Goal: Navigation & Orientation: Find specific page/section

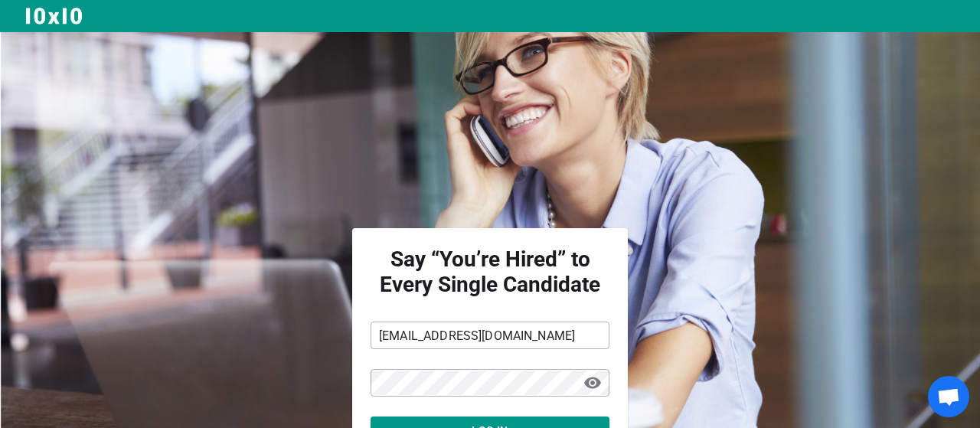
scroll to position [123, 0]
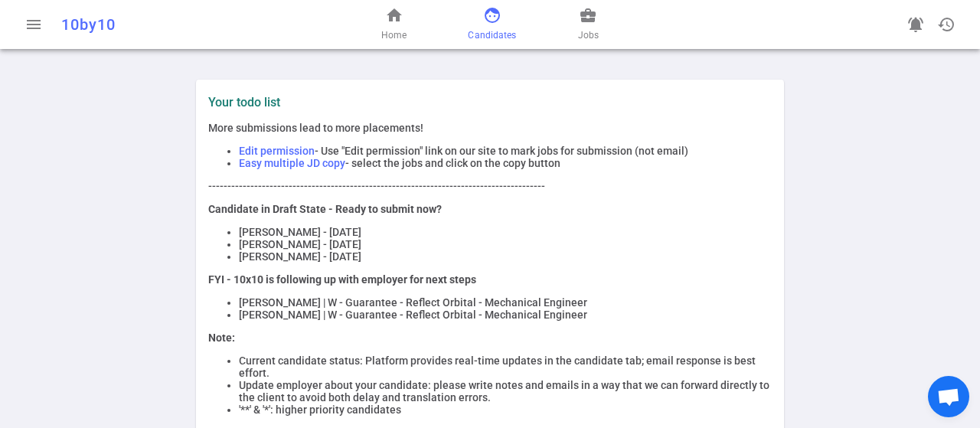
click at [486, 19] on span "face" at bounding box center [492, 15] width 18 height 18
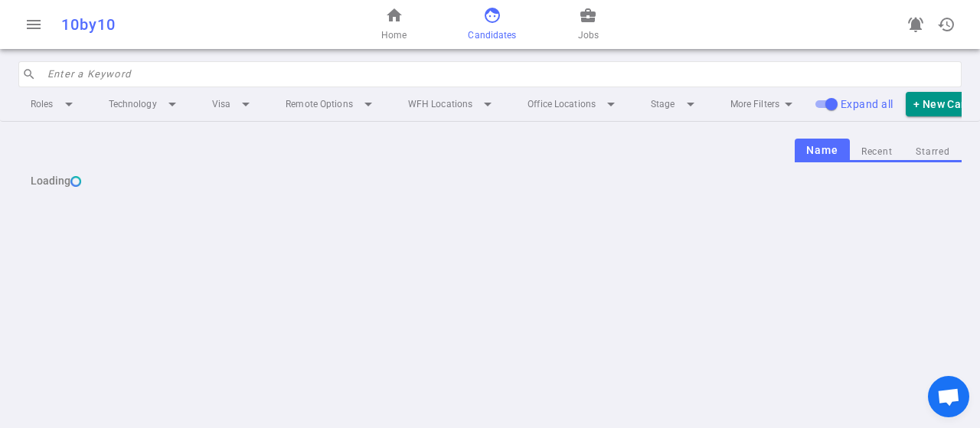
click at [397, 92] on div "Roles arrow_drop_down Technology arrow_drop_down Visa arrow_drop_down Remote Op…" at bounding box center [490, 104] width 944 height 34
click at [405, 74] on input "search" at bounding box center [499, 74] width 905 height 25
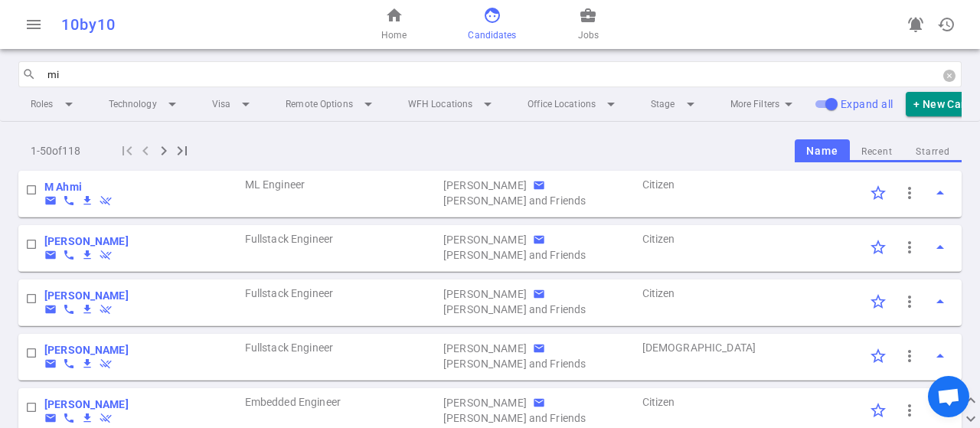
type input "mi"
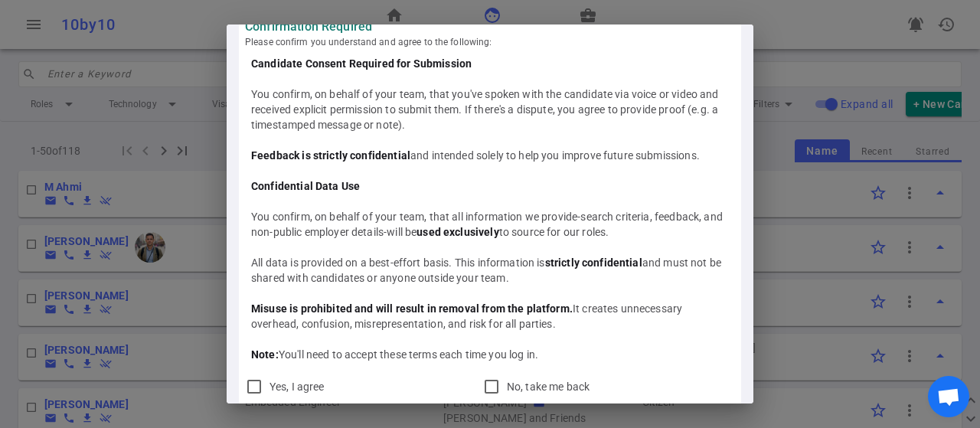
scroll to position [37, 0]
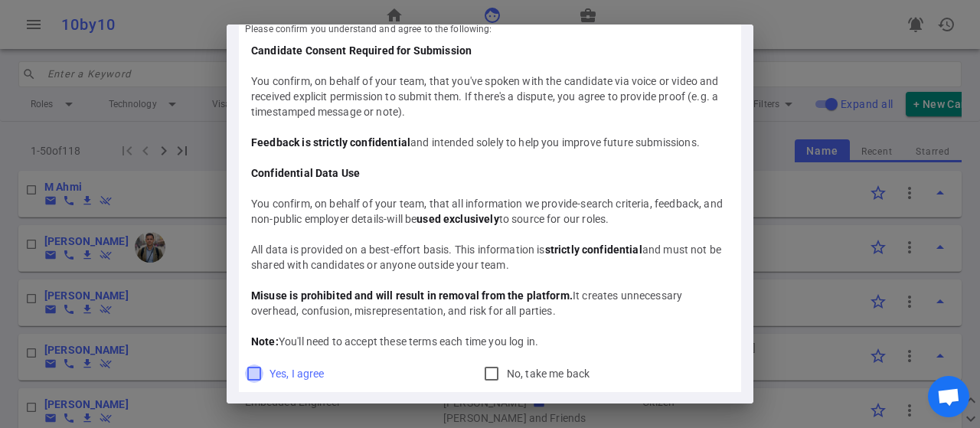
click at [254, 372] on input "Yes, I agree" at bounding box center [254, 374] width 18 height 18
checkbox input "true"
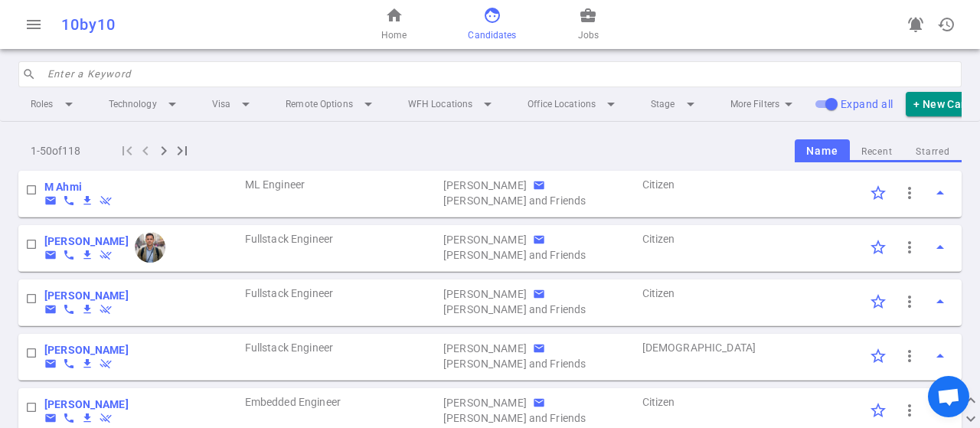
scroll to position [0, 0]
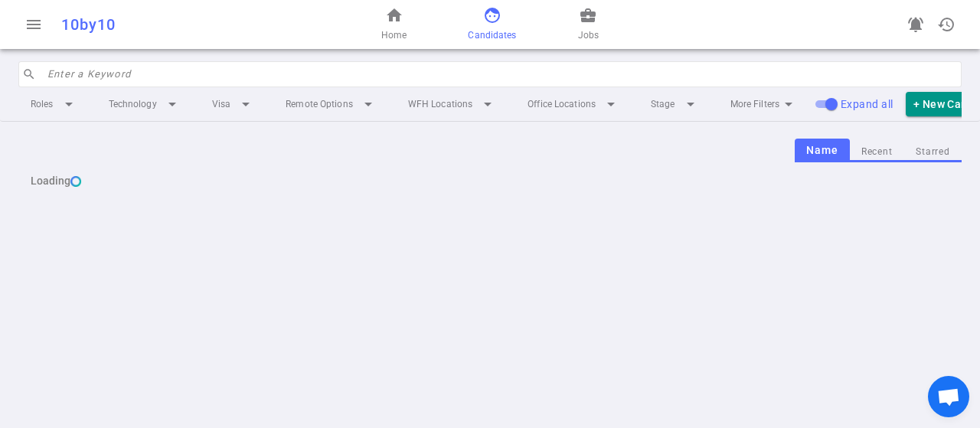
click at [103, 62] on div "menu 10by10 home Home face Candidates business_center Jobs notifications_active…" at bounding box center [490, 214] width 980 height 428
click at [110, 72] on input "search" at bounding box center [499, 74] width 905 height 25
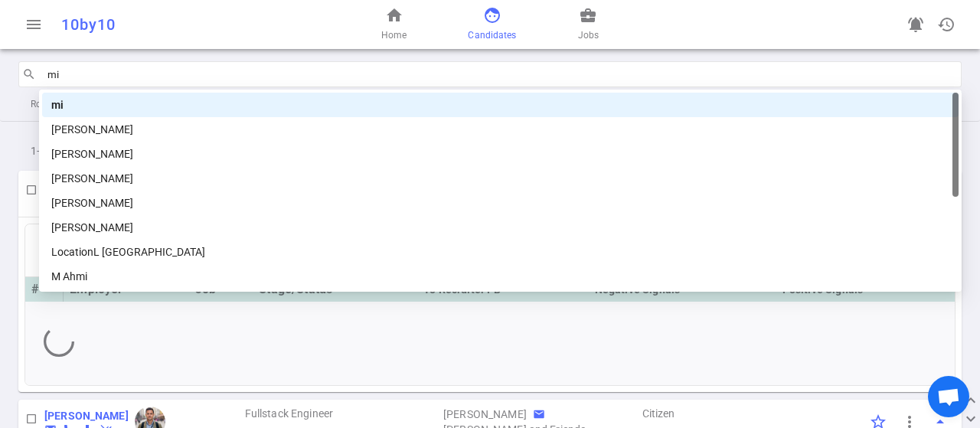
type input "mic"
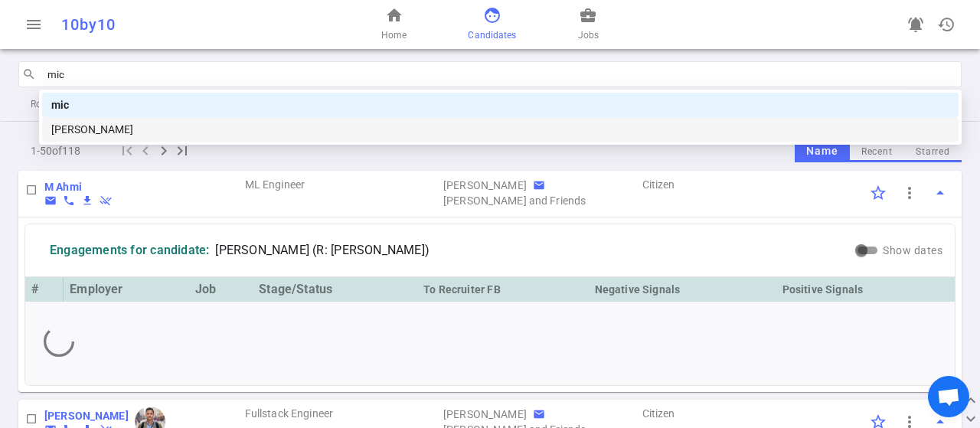
click at [95, 126] on div "[PERSON_NAME]" at bounding box center [500, 129] width 898 height 17
